Goal: Task Accomplishment & Management: Manage account settings

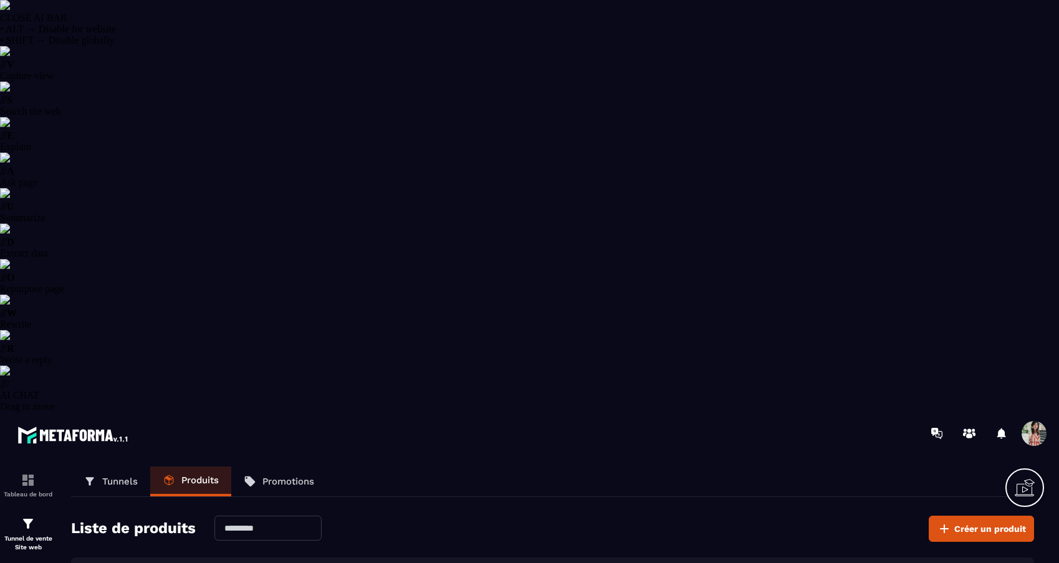
select select "******"
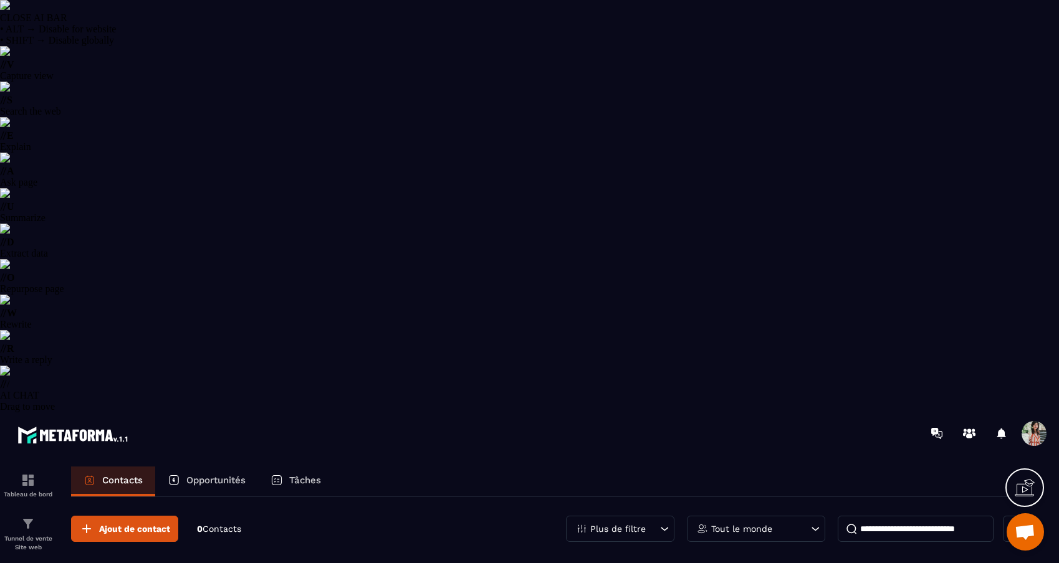
scroll to position [1391, 0]
click at [1034, 421] on span at bounding box center [1033, 433] width 25 height 25
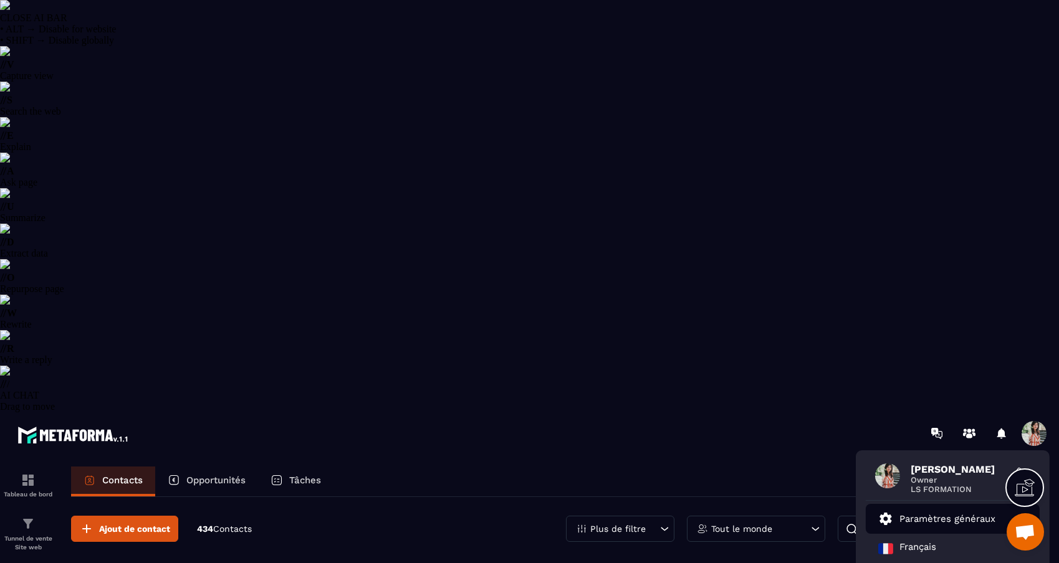
click at [971, 513] on p "Paramètres généraux" at bounding box center [947, 518] width 96 height 11
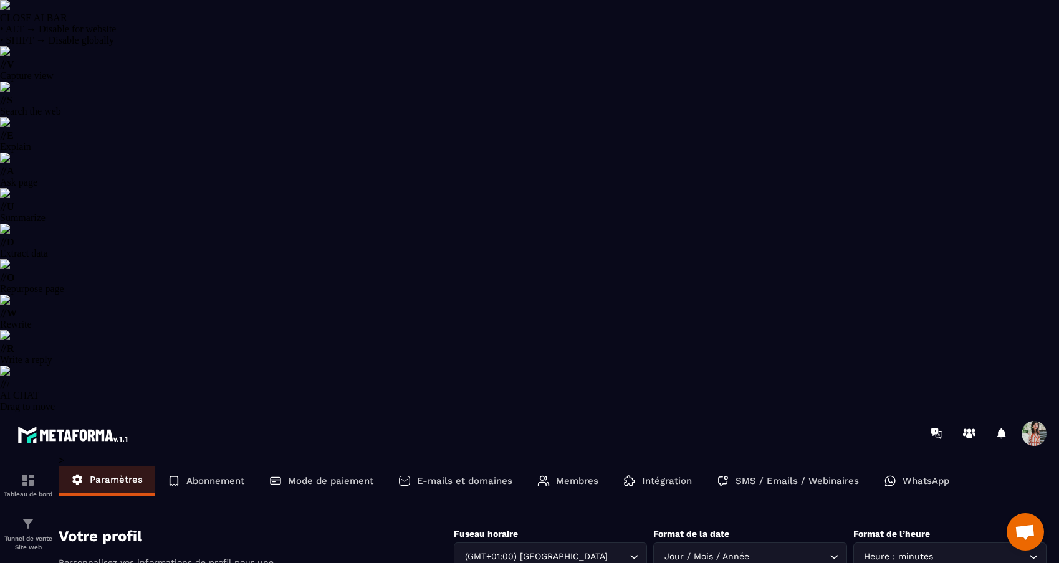
click at [322, 475] on p "Mode de paiement" at bounding box center [330, 480] width 85 height 11
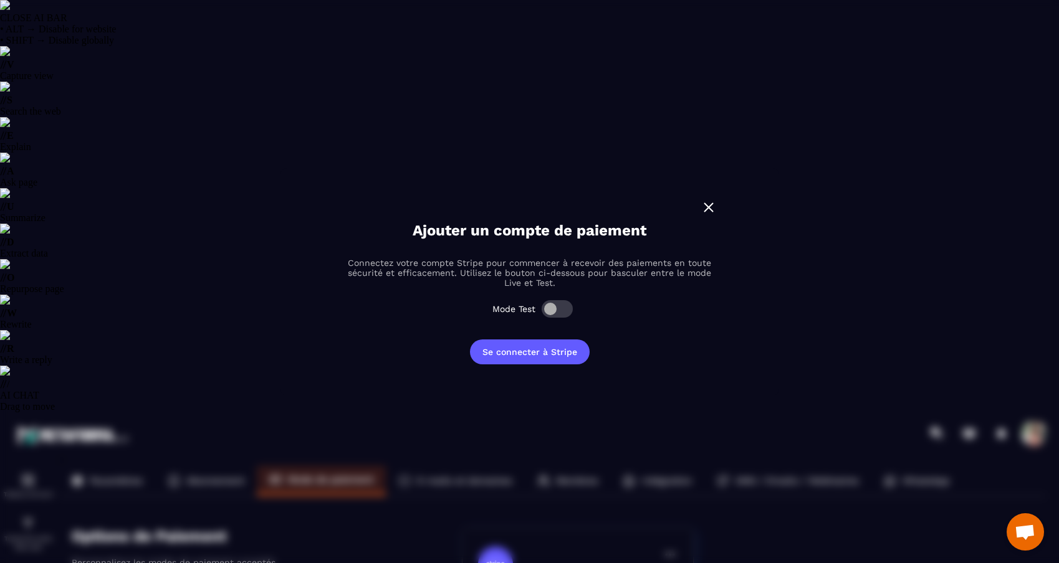
click at [711, 200] on img "Modal window" at bounding box center [708, 207] width 16 height 16
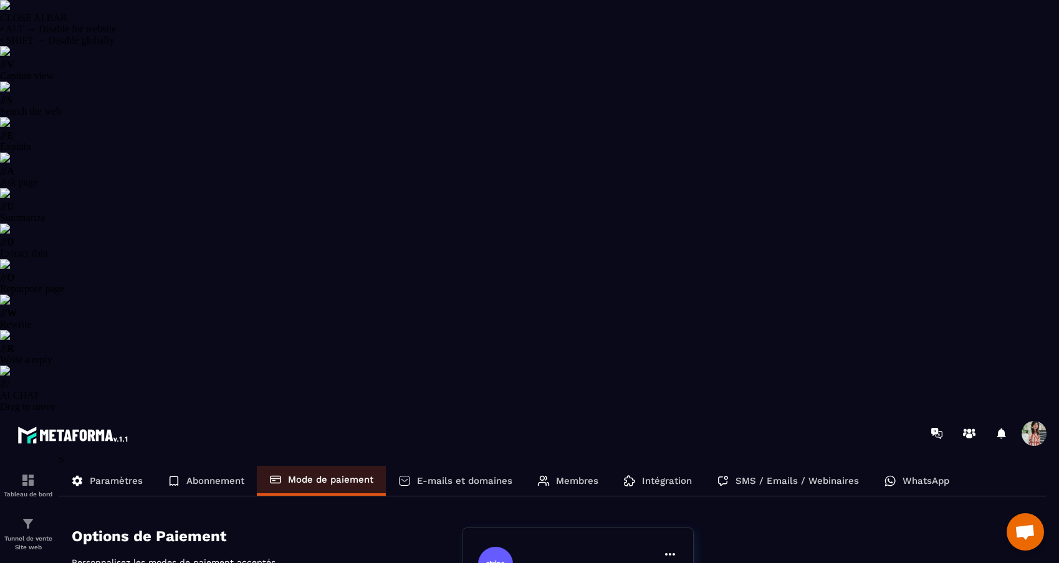
click at [212, 475] on p "Abonnement" at bounding box center [215, 480] width 58 height 11
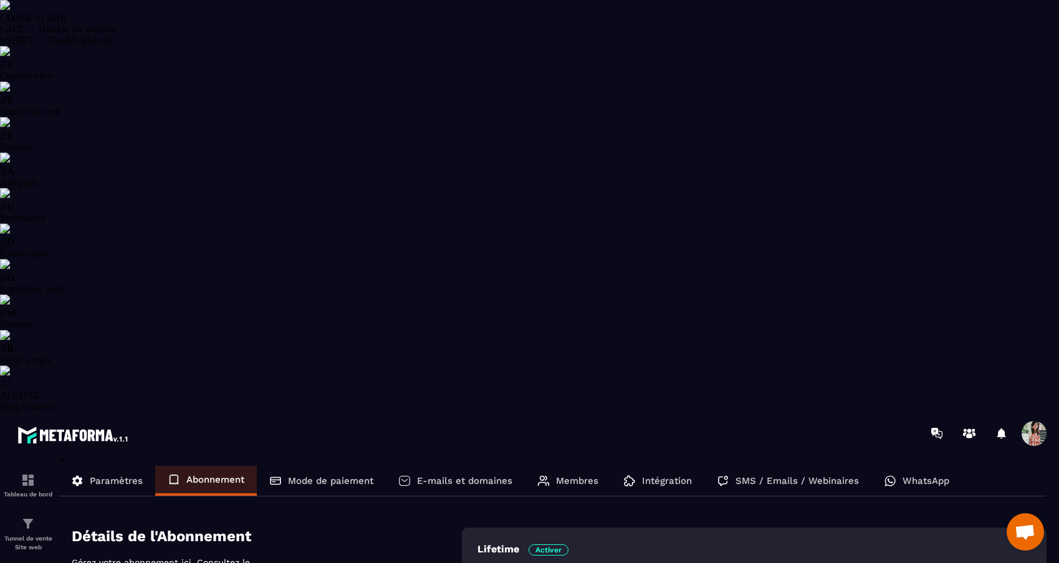
click at [105, 475] on p "Paramètres" at bounding box center [116, 480] width 53 height 11
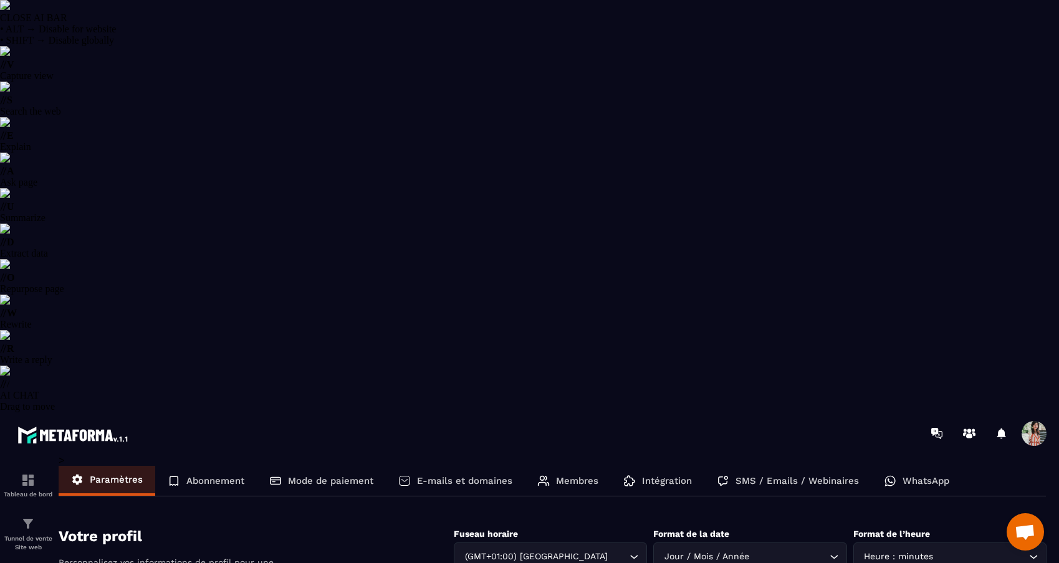
click at [761, 466] on div "SMS / Emails / Webinaires" at bounding box center [787, 481] width 167 height 30
